Goal: Information Seeking & Learning: Learn about a topic

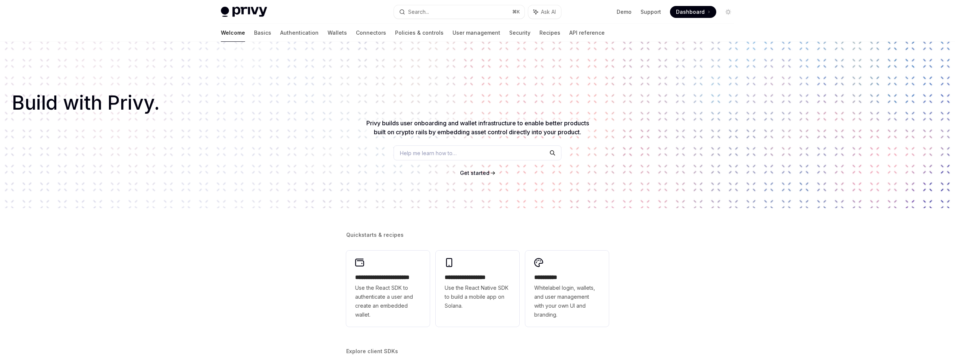
scroll to position [177, 0]
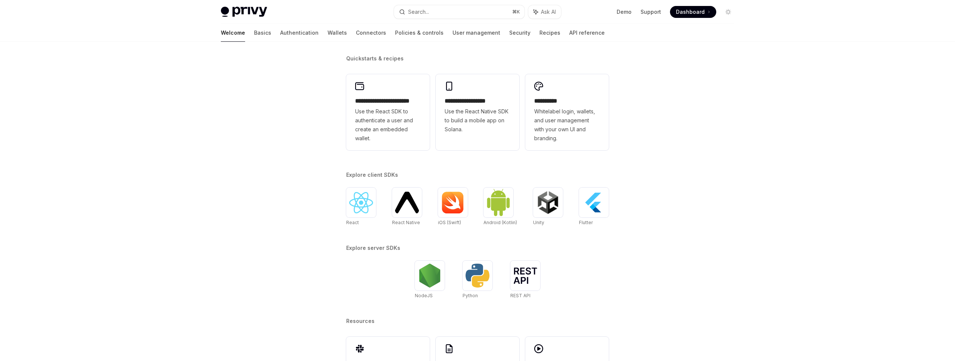
click at [386, 134] on span "Use the React SDK to authenticate a user and create an embedded wallet." at bounding box center [388, 125] width 66 height 36
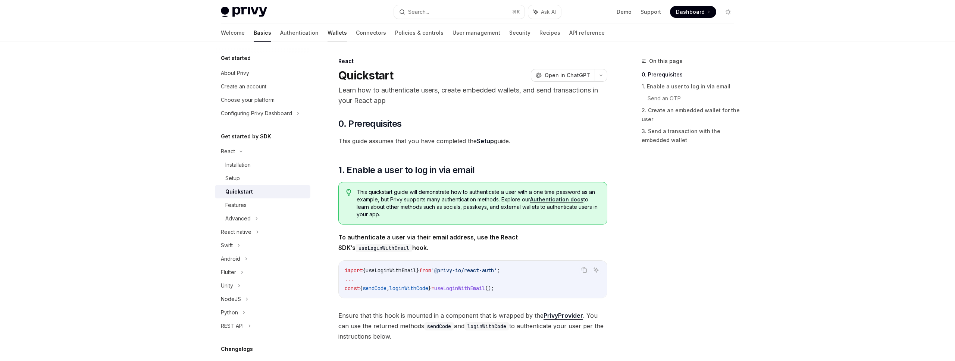
click at [328, 34] on link "Wallets" at bounding box center [337, 33] width 19 height 18
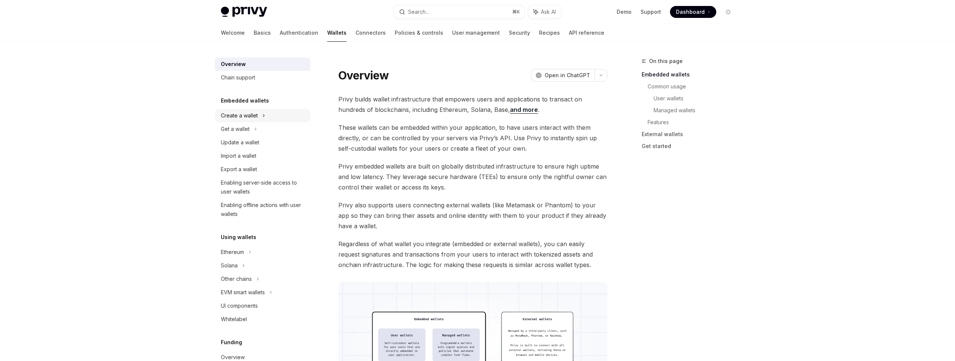
click at [266, 119] on div "Create a wallet" at bounding box center [263, 115] width 96 height 13
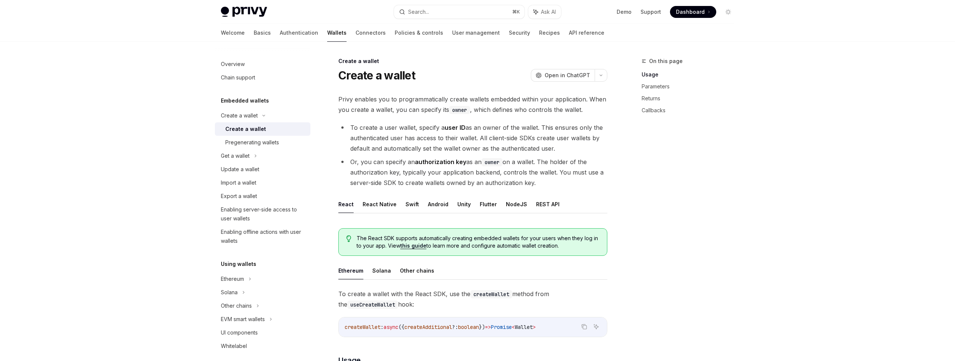
click at [442, 137] on li "To create a user wallet, specify a user ID as an owner of the wallet. This ensu…" at bounding box center [472, 137] width 269 height 31
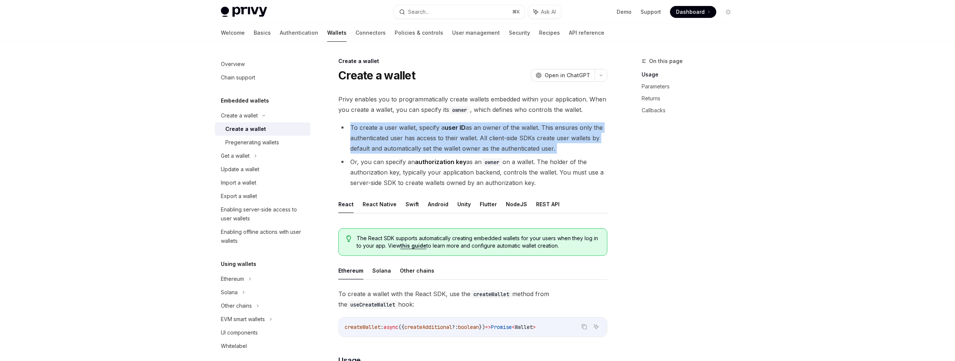
click at [442, 137] on li "To create a user wallet, specify a user ID as an owner of the wallet. This ensu…" at bounding box center [472, 137] width 269 height 31
click at [266, 78] on div "Chain support" at bounding box center [263, 77] width 85 height 9
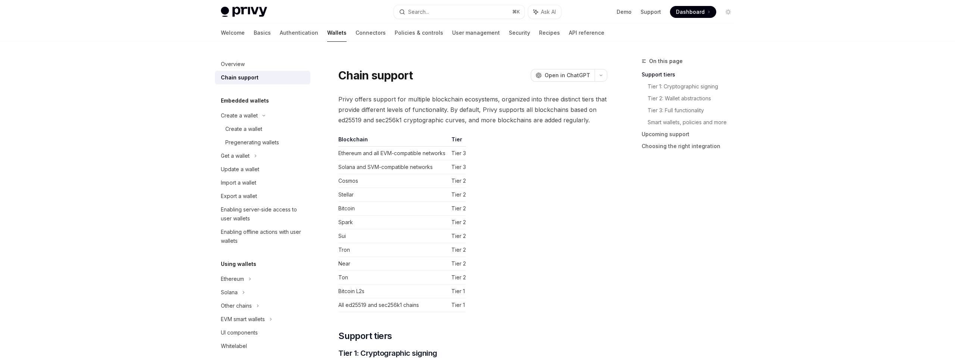
click at [465, 169] on td "Tier 3" at bounding box center [458, 167] width 18 height 14
click at [710, 124] on link "Smart wallets, policies and more" at bounding box center [694, 122] width 93 height 12
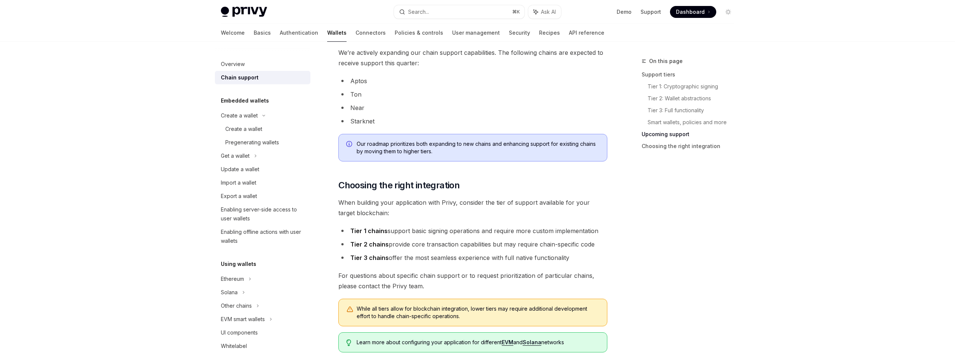
scroll to position [803, 0]
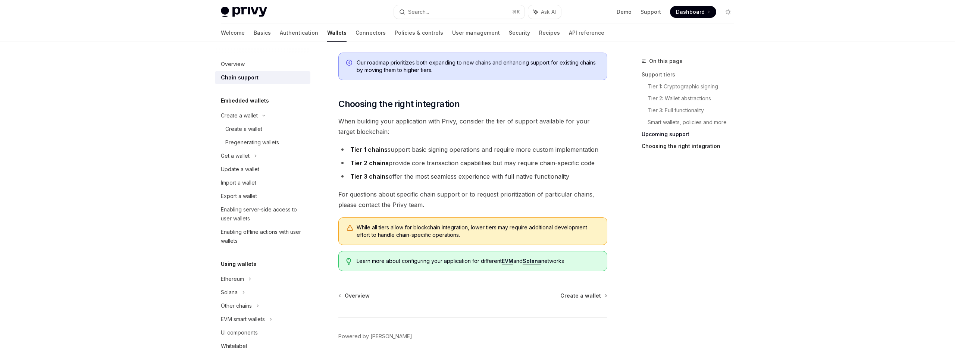
click at [680, 143] on link "Choosing the right integration" at bounding box center [691, 146] width 99 height 12
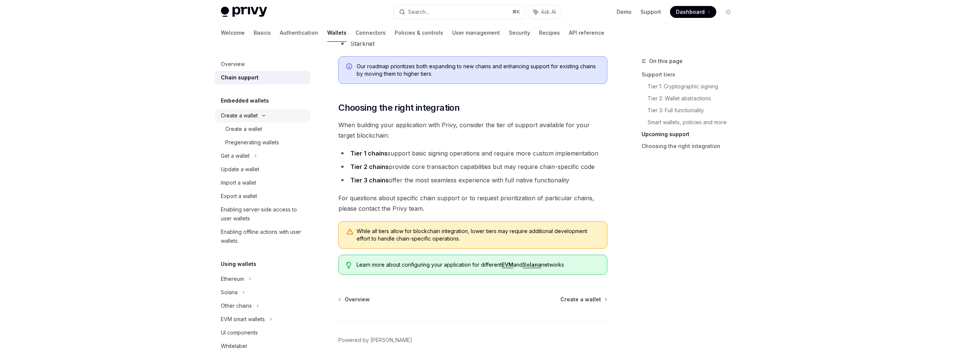
click at [249, 119] on div "Create a wallet" at bounding box center [239, 115] width 37 height 9
click at [245, 117] on div "Create a wallet" at bounding box center [239, 115] width 37 height 9
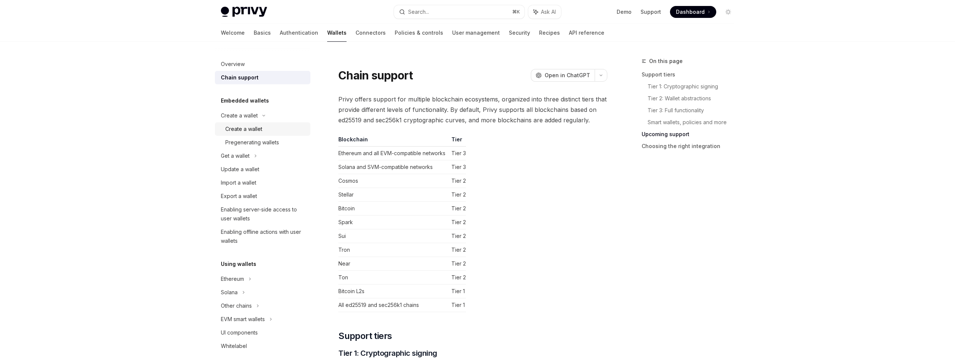
click at [246, 129] on div "Create a wallet" at bounding box center [243, 129] width 37 height 9
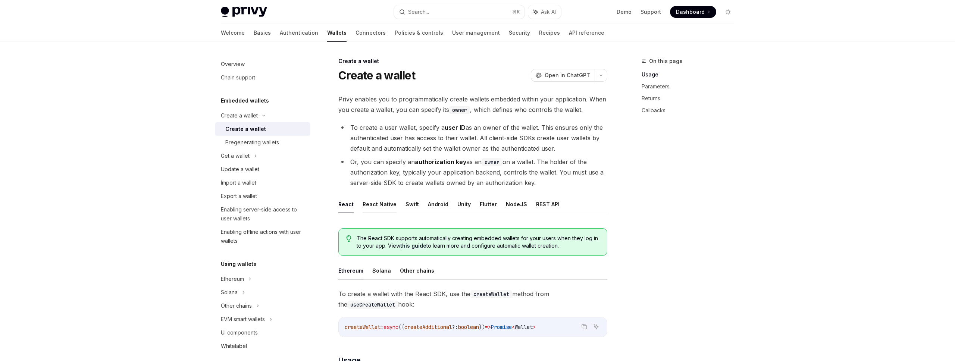
click at [378, 206] on button "React Native" at bounding box center [380, 205] width 34 height 18
click at [515, 209] on button "NodeJS" at bounding box center [516, 205] width 21 height 18
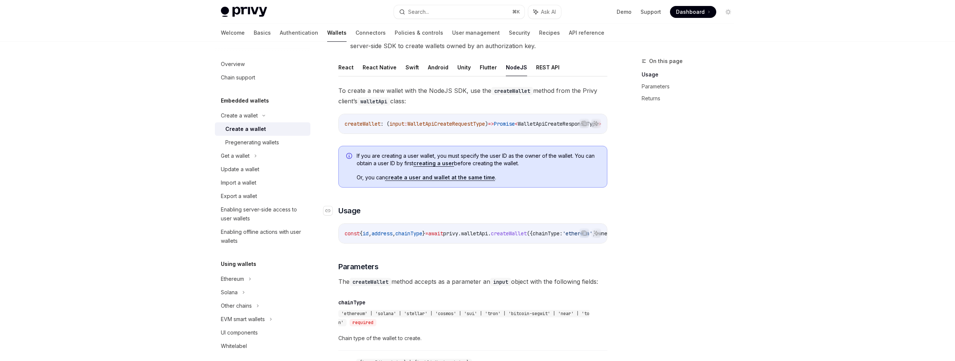
scroll to position [137, 0]
click at [447, 165] on link "creating a user" at bounding box center [433, 163] width 41 height 7
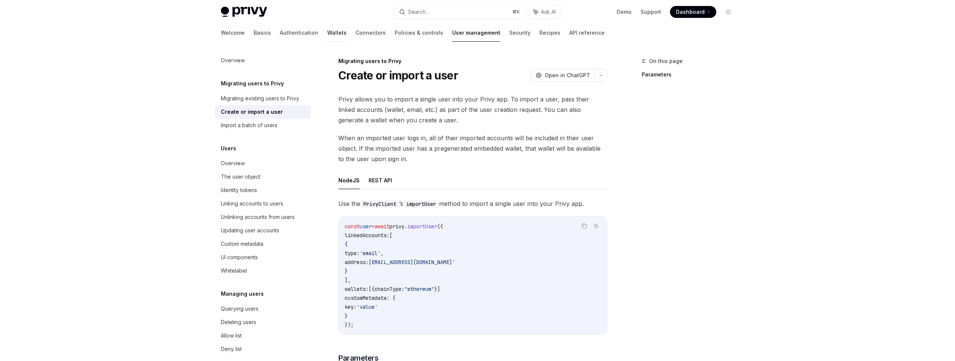
click at [327, 32] on link "Wallets" at bounding box center [336, 33] width 19 height 18
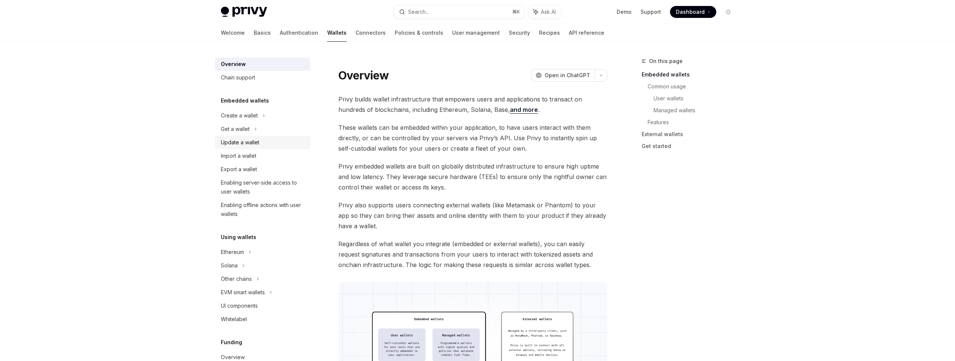
click at [266, 143] on div "Update a wallet" at bounding box center [263, 142] width 85 height 9
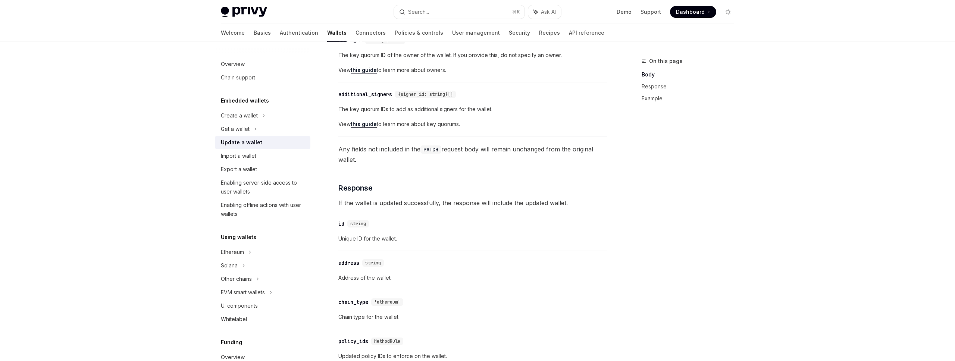
scroll to position [346, 0]
click at [228, 134] on div "Solana" at bounding box center [235, 129] width 29 height 9
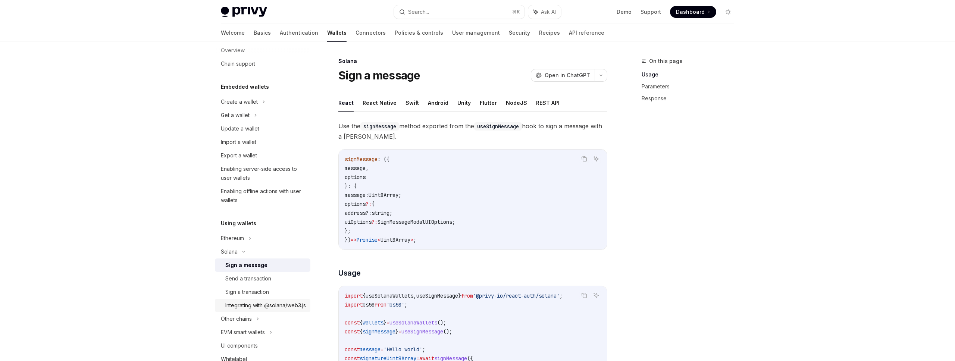
scroll to position [22, 0]
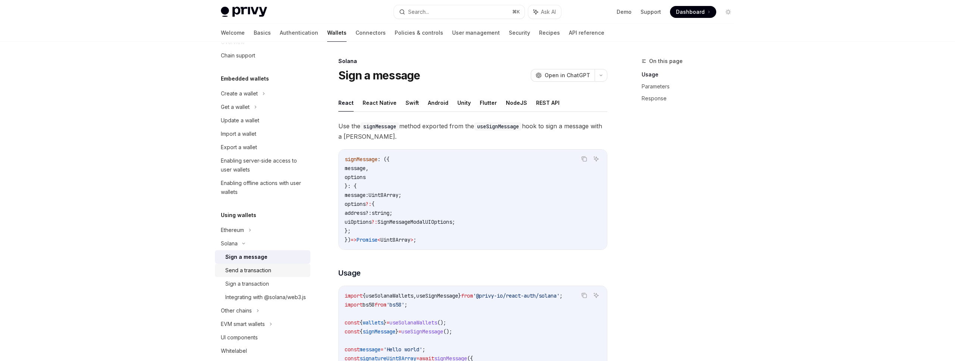
click at [266, 272] on div "Send a transaction" at bounding box center [248, 270] width 46 height 9
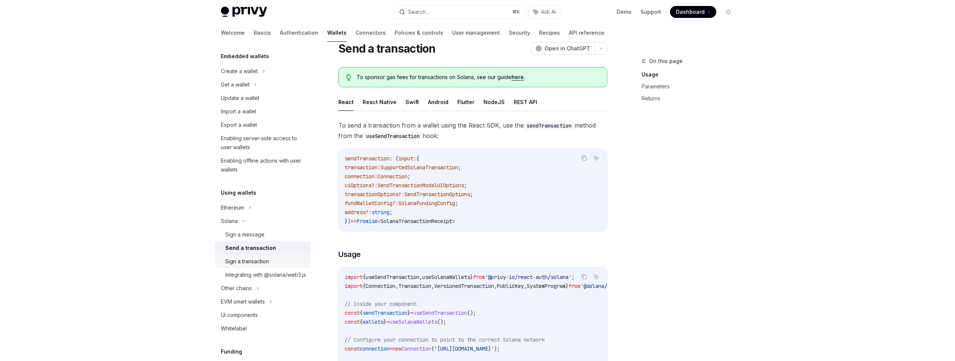
scroll to position [27, 0]
click at [287, 262] on div "Sign a transaction" at bounding box center [265, 262] width 81 height 9
type textarea "*"
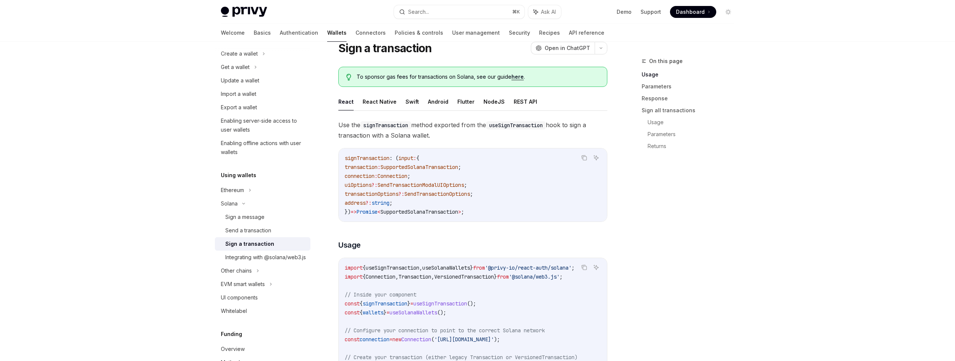
scroll to position [63, 0]
